Goal: Transaction & Acquisition: Purchase product/service

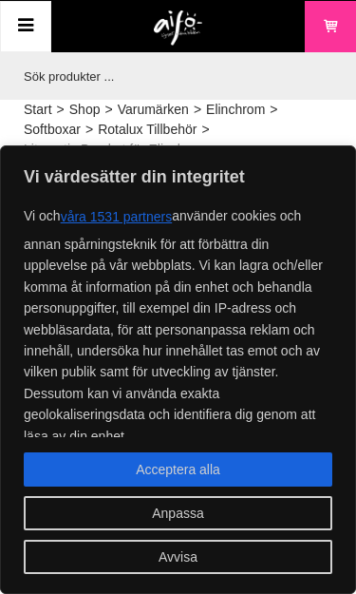
click at [339, 10] on link "Varukorg" at bounding box center [330, 26] width 51 height 51
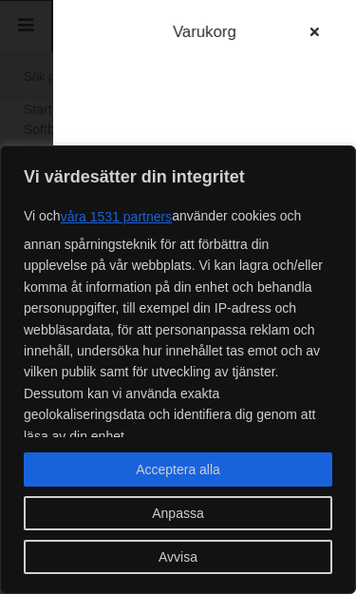
click at [327, 19] on button "button" at bounding box center [315, 32] width 34 height 34
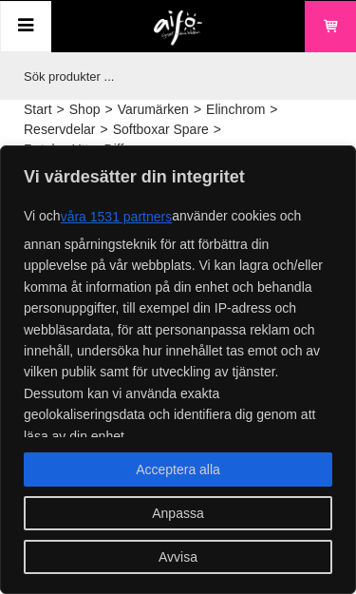
click at [294, 474] on button "Acceptera alla" at bounding box center [178, 469] width 309 height 34
checkbox input "true"
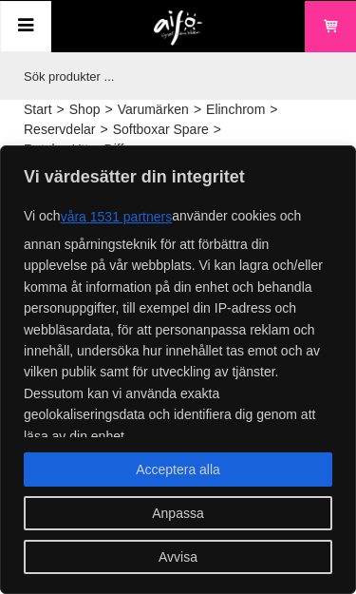
checkbox input "true"
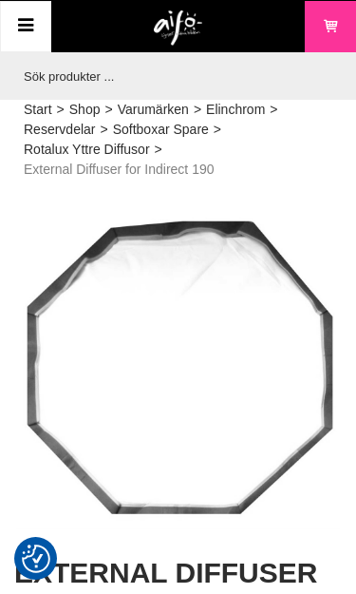
checkbox input "true"
